Goal: Information Seeking & Learning: Learn about a topic

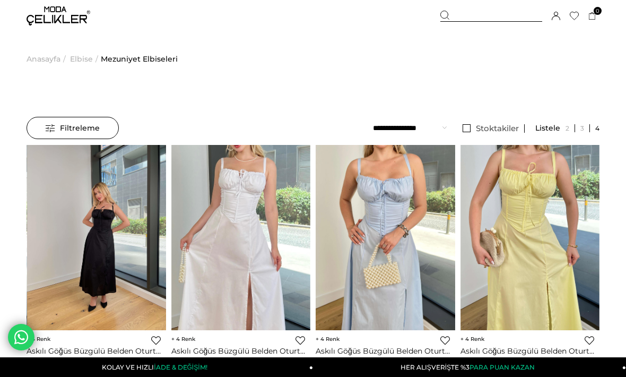
click at [464, 18] on div at bounding box center [491, 16] width 102 height 11
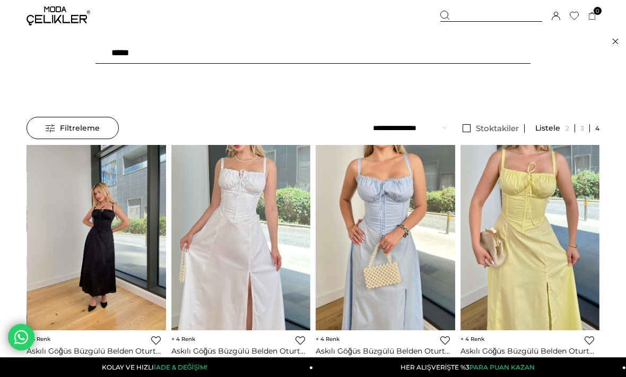
click at [464, 18] on div at bounding box center [491, 16] width 102 height 11
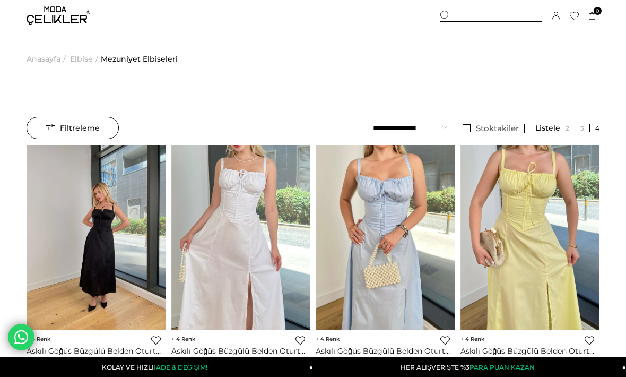
click at [465, 21] on div at bounding box center [491, 16] width 102 height 11
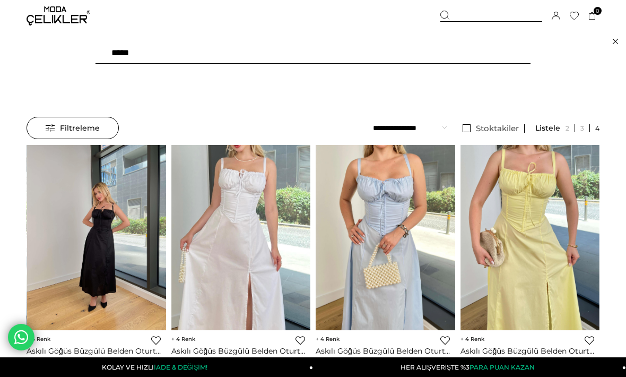
click at [176, 53] on input "text" at bounding box center [312, 52] width 435 height 21
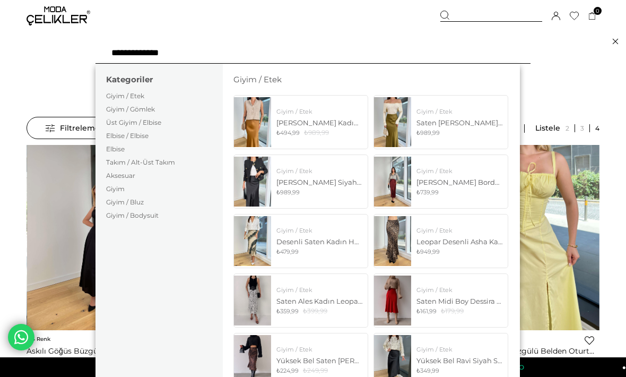
type input "**********"
click button at bounding box center [0, 0] width 0 height 0
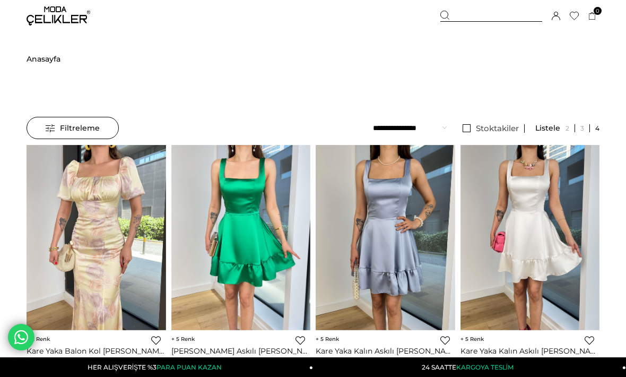
click at [70, 131] on span "Filtreleme" at bounding box center [73, 127] width 54 height 21
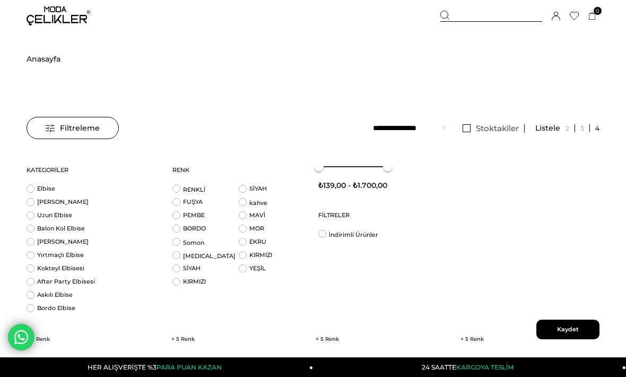
click at [184, 271] on link "SİYAH" at bounding box center [192, 267] width 18 height 7
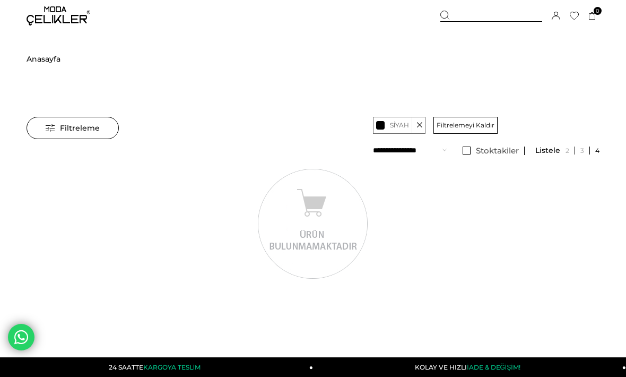
scroll to position [1, 0]
